Goal: Check status: Check status

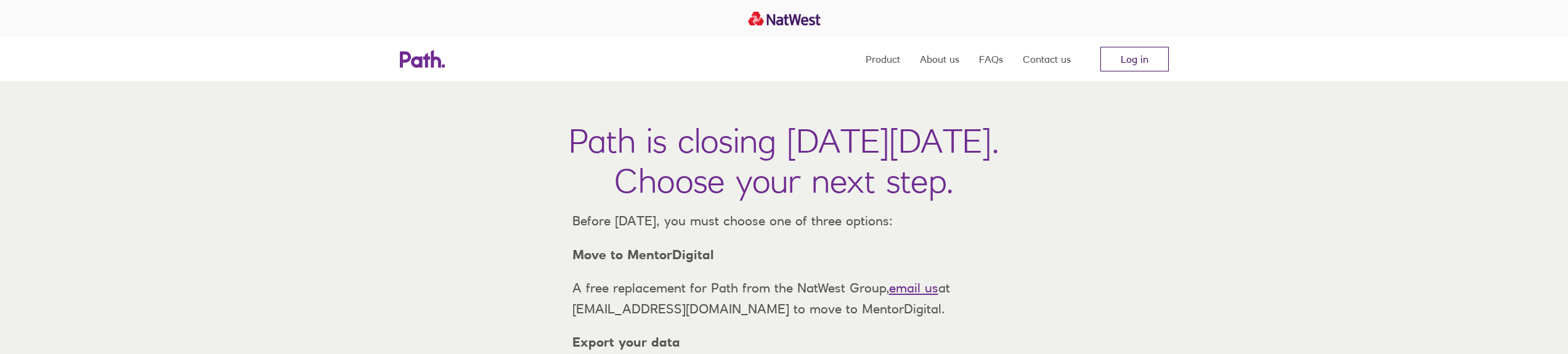
click at [1144, 61] on link "Log in" at bounding box center [1134, 59] width 69 height 24
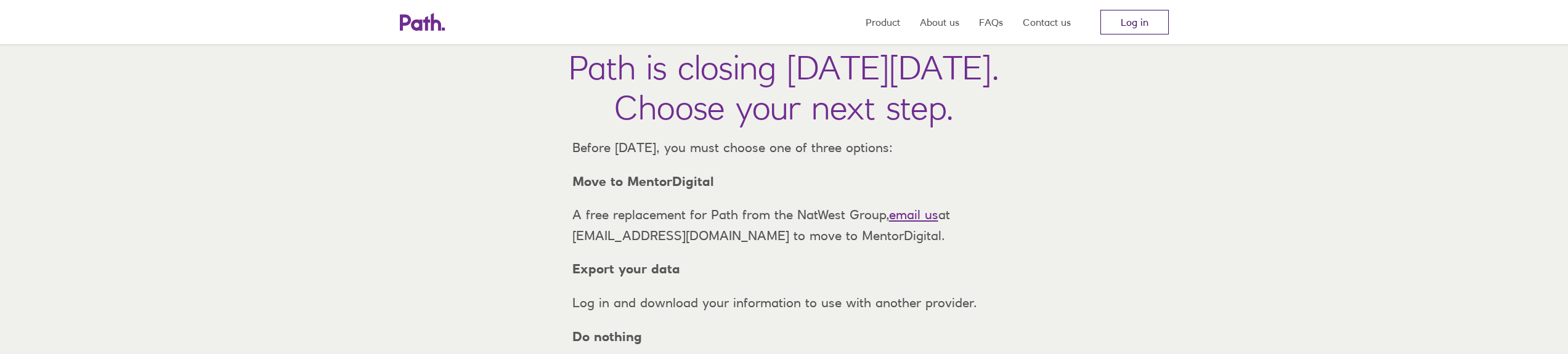
scroll to position [62, 0]
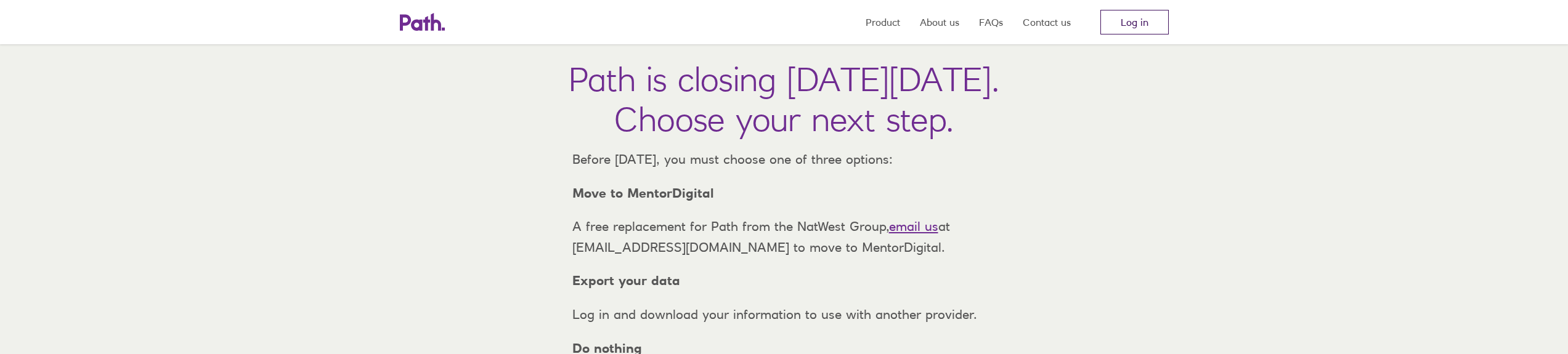
click at [1139, 26] on link "Log in" at bounding box center [1134, 22] width 69 height 24
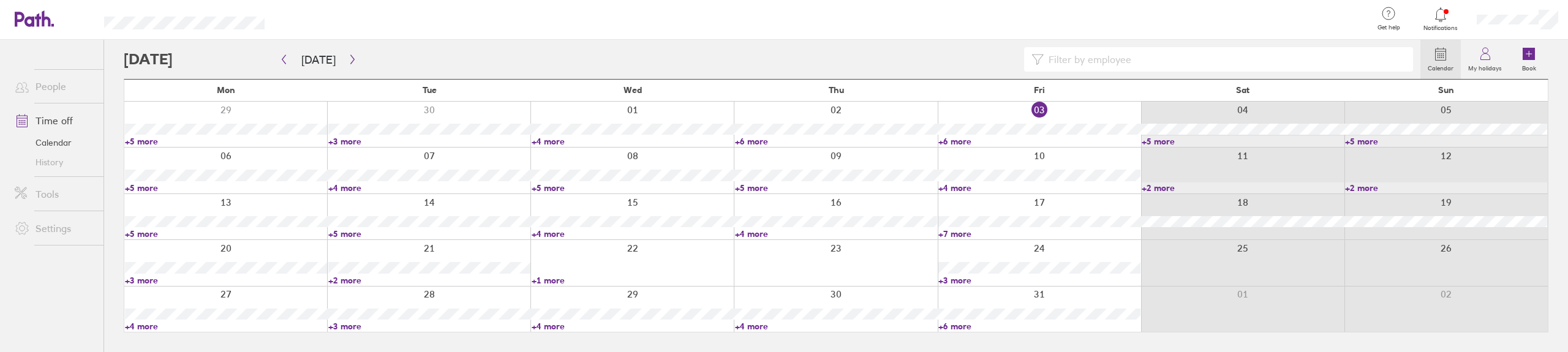
click at [137, 186] on link "+5 more" at bounding box center [226, 187] width 202 height 11
click at [346, 184] on link "+4 more" at bounding box center [429, 187] width 202 height 11
click at [348, 191] on link "+4 more" at bounding box center [429, 187] width 202 height 11
click at [537, 184] on link "+5 more" at bounding box center [632, 187] width 202 height 11
click at [551, 189] on link "+5 more" at bounding box center [632, 187] width 202 height 11
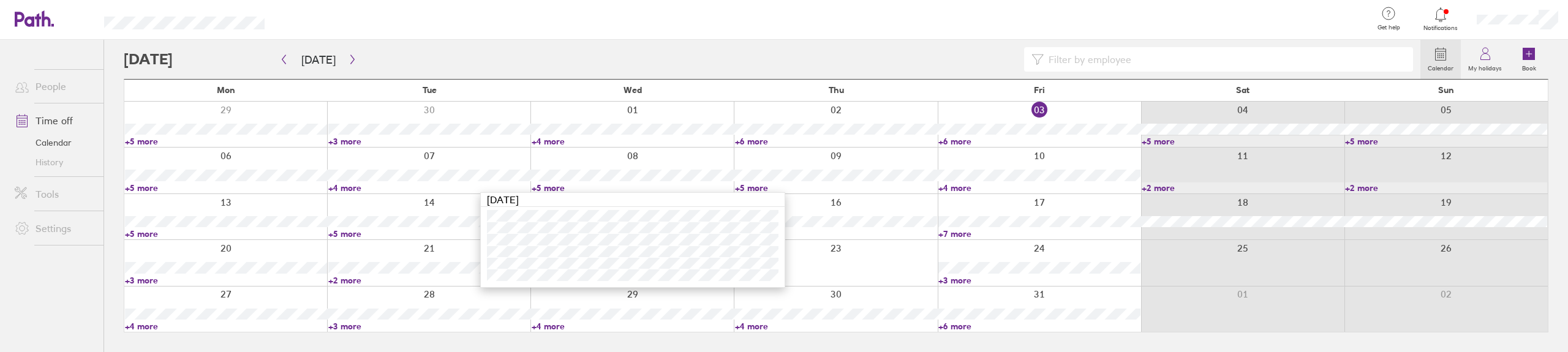
click at [755, 188] on link "+5 more" at bounding box center [836, 187] width 202 height 11
click at [957, 186] on link "+4 more" at bounding box center [1039, 187] width 202 height 11
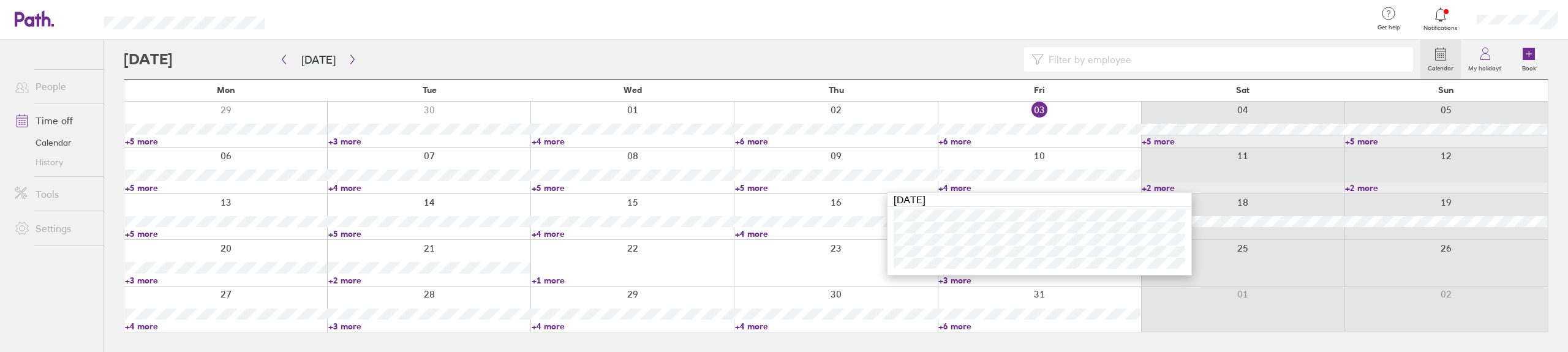
click at [957, 186] on link "+4 more" at bounding box center [1039, 187] width 202 height 11
